Goal: Check status: Check status

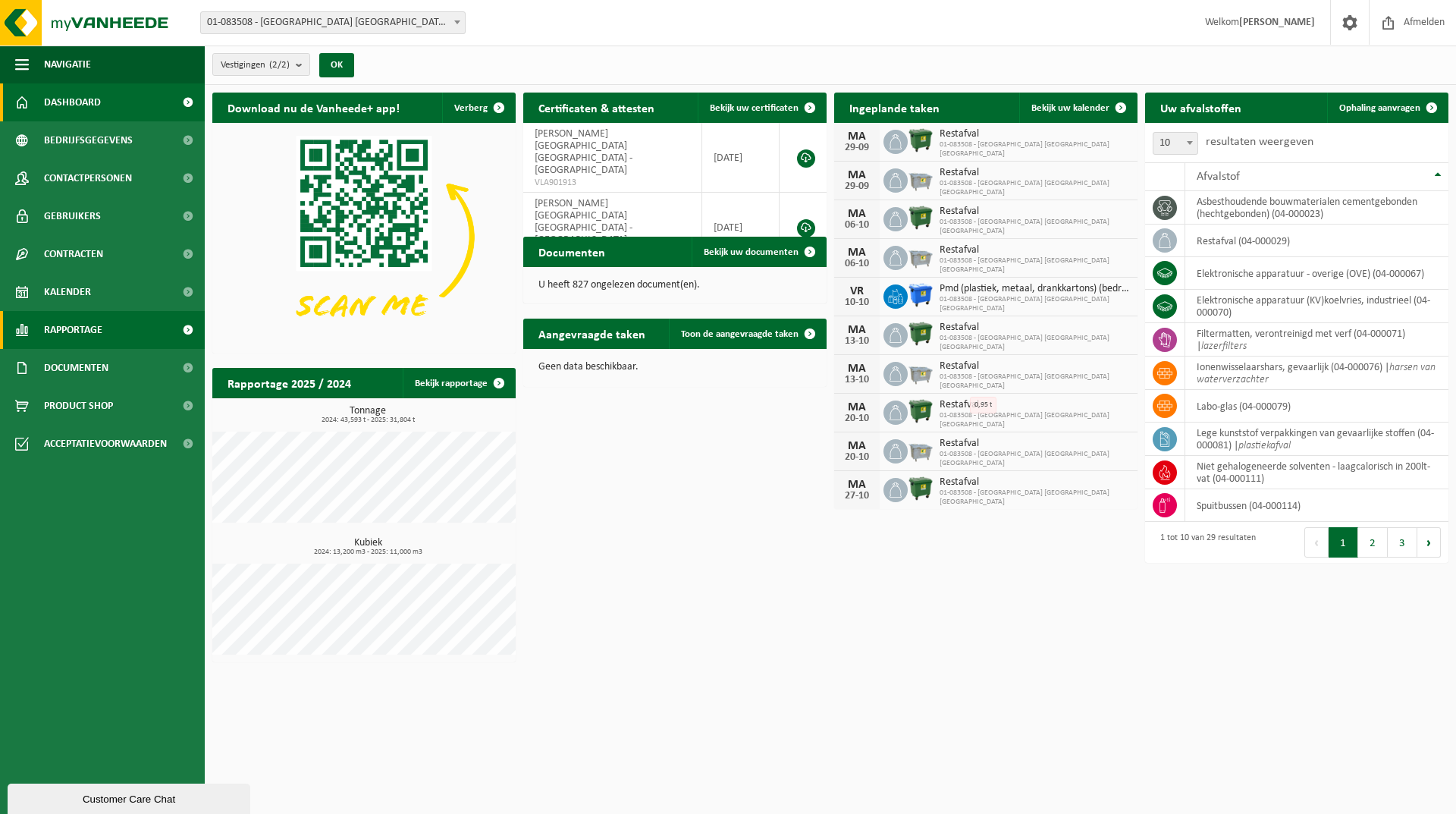
click at [58, 329] on span "Rapportage" at bounding box center [72, 330] width 58 height 38
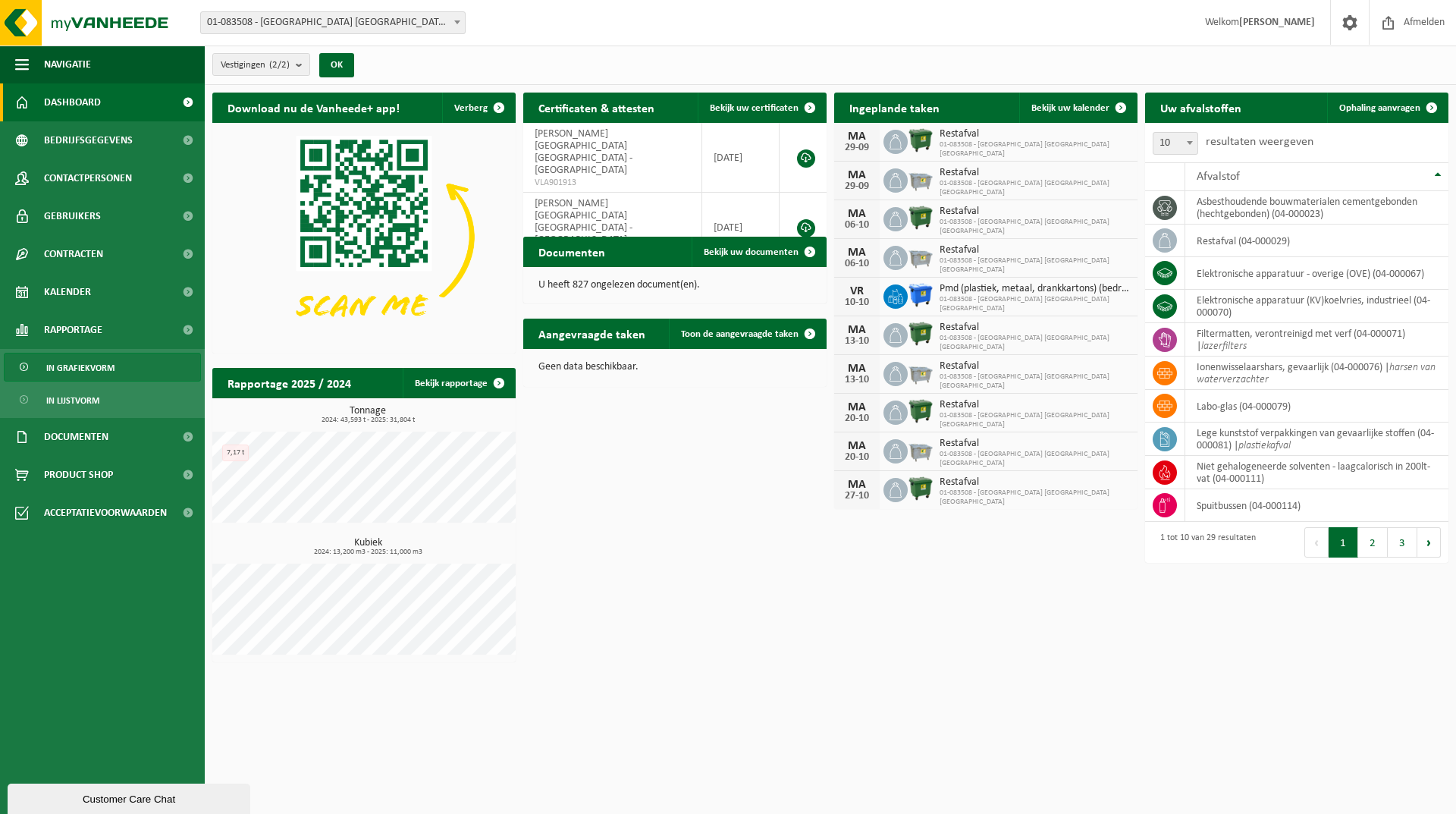
click at [106, 369] on span "In grafiekvorm" at bounding box center [80, 368] width 68 height 29
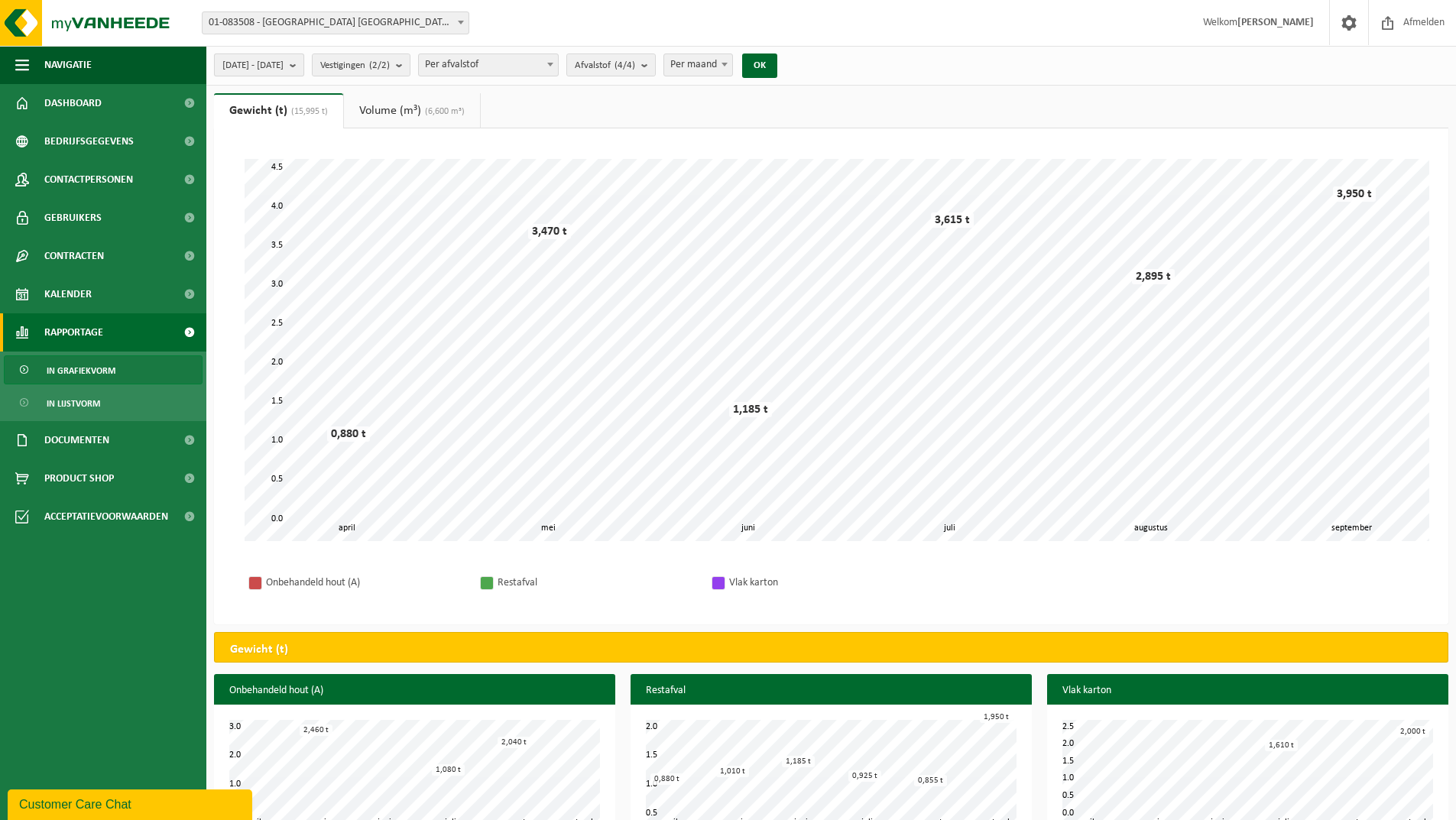
click at [303, 68] on b "submit" at bounding box center [296, 65] width 13 height 22
click at [303, 64] on b "submit" at bounding box center [296, 65] width 13 height 22
click at [304, 64] on button "[DATE] - [DATE]" at bounding box center [259, 64] width 90 height 23
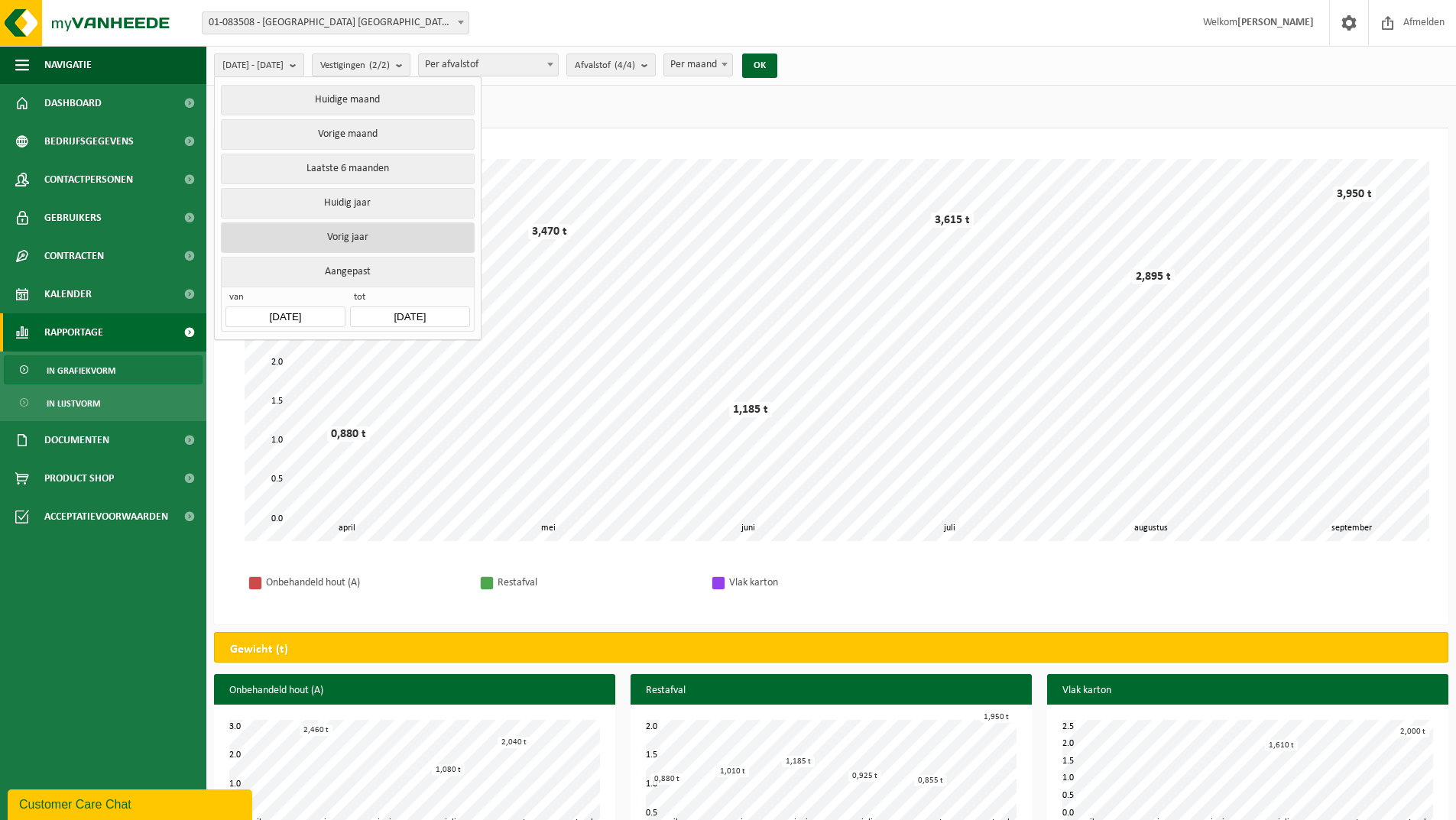
click at [341, 226] on button "Vorig jaar" at bounding box center [346, 238] width 253 height 31
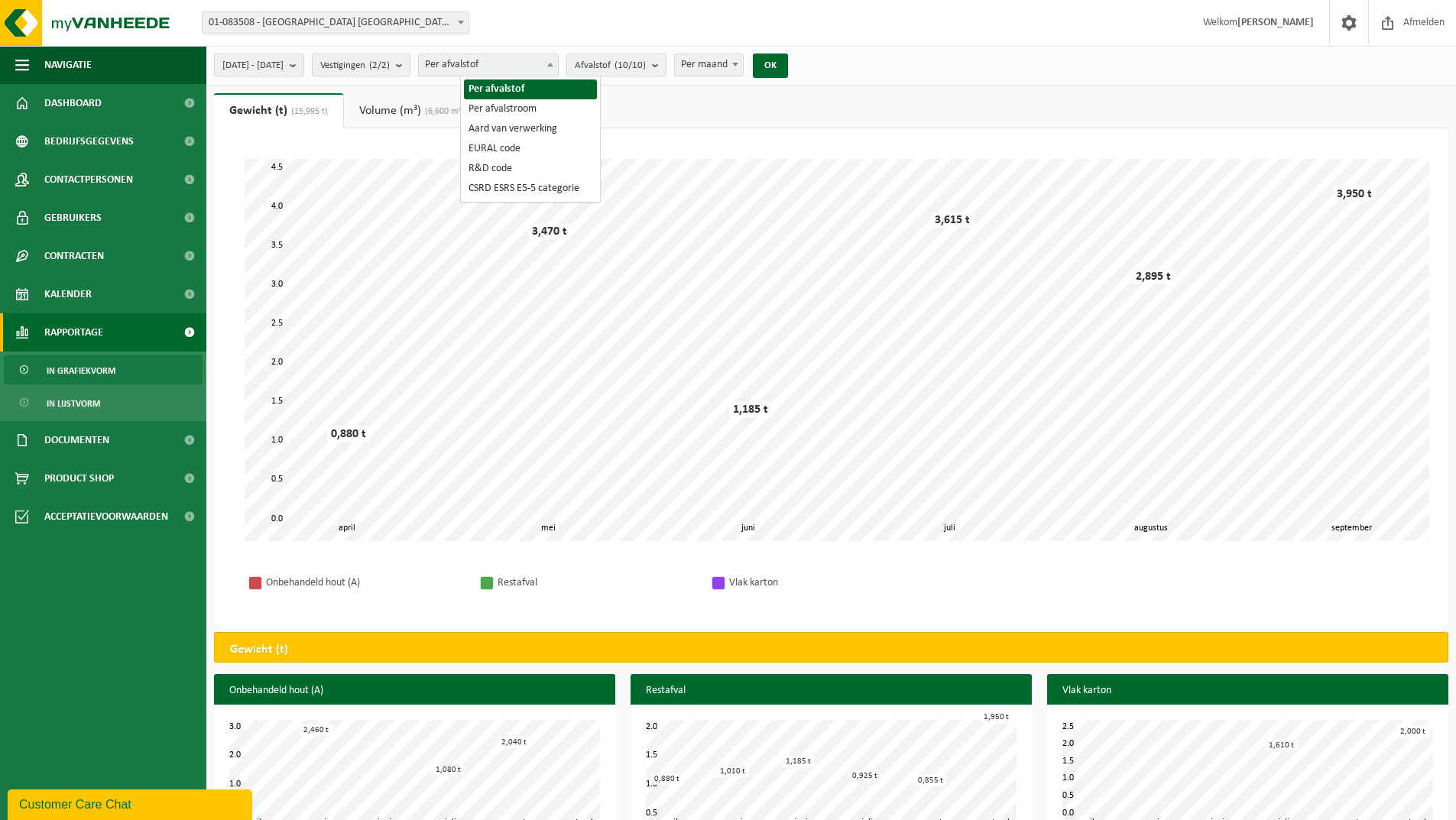
click at [558, 67] on span at bounding box center [550, 64] width 15 height 20
click at [77, 367] on span "In grafiekvorm" at bounding box center [81, 371] width 68 height 29
